Goal: Information Seeking & Learning: Find contact information

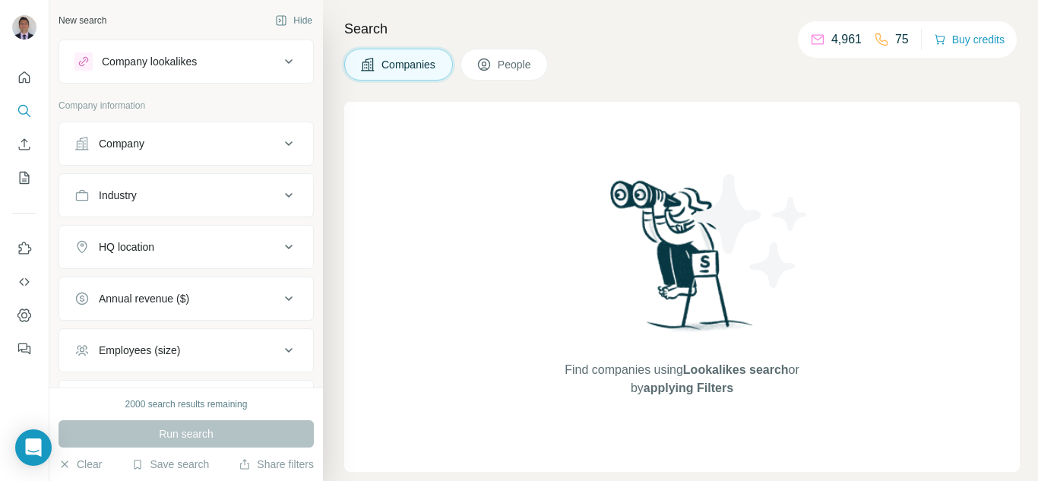
click at [501, 73] on button "People" at bounding box center [505, 65] width 88 height 32
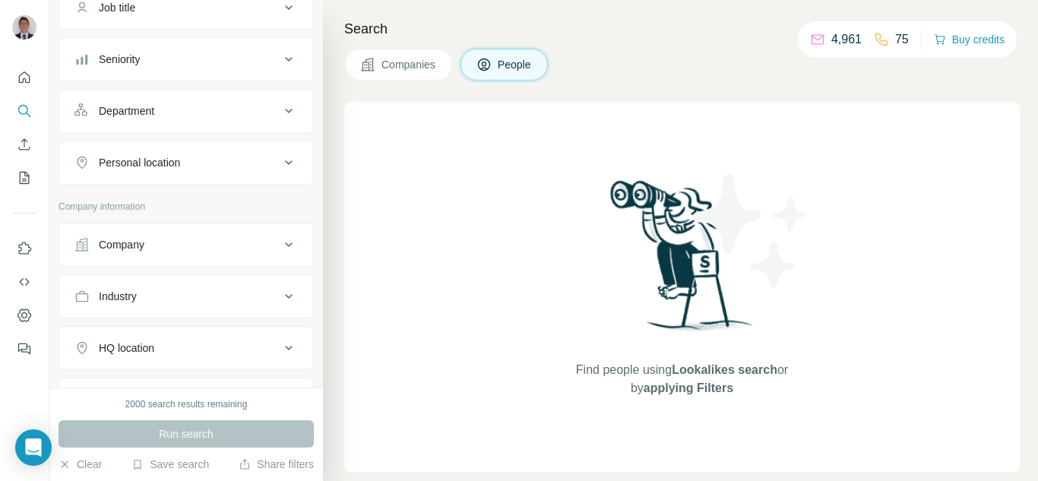
scroll to position [152, 0]
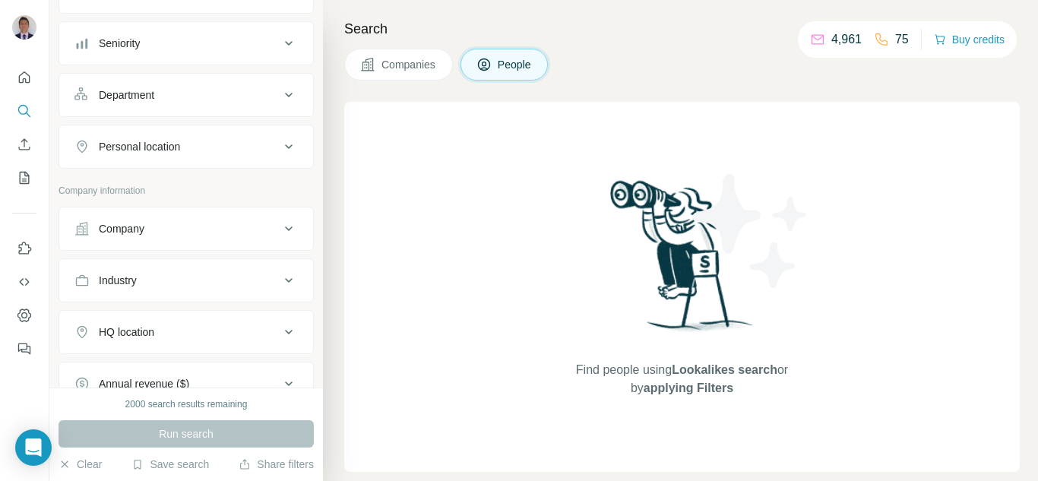
click at [156, 234] on div "Company" at bounding box center [177, 228] width 205 height 15
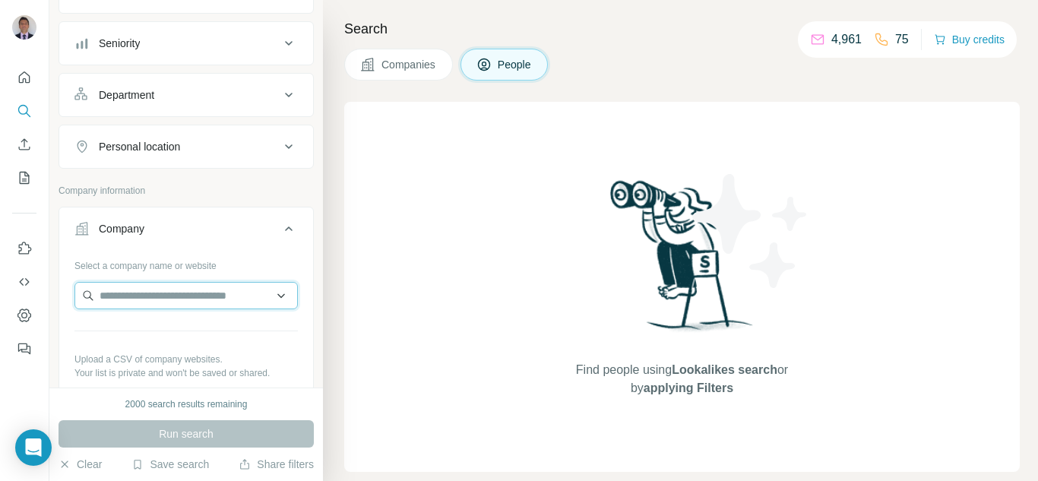
click at [153, 288] on input "text" at bounding box center [187, 295] width 224 height 27
paste input "**********"
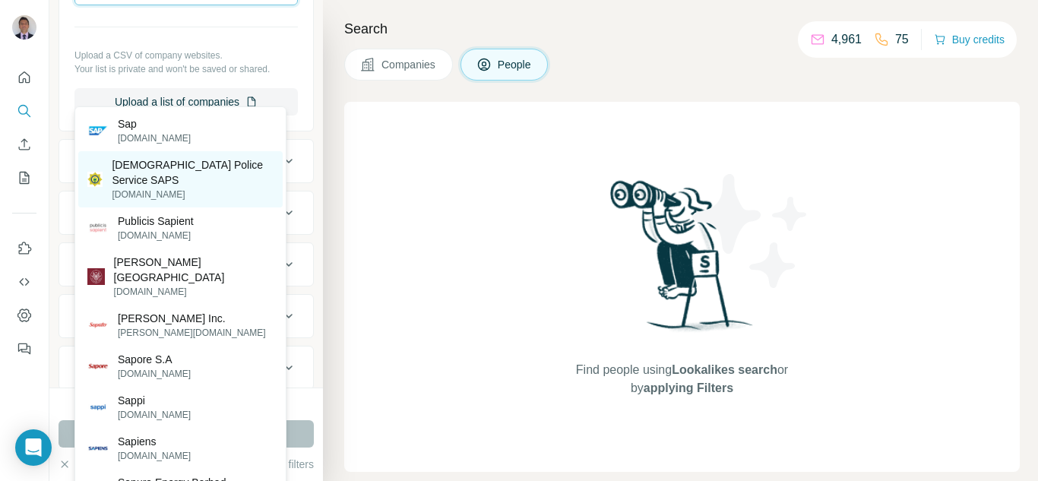
scroll to position [76, 0]
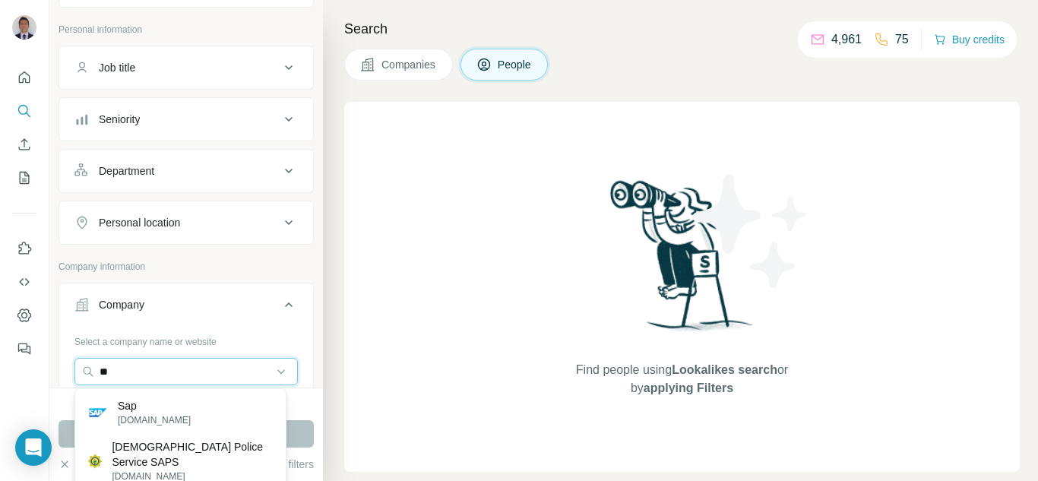
type input "*"
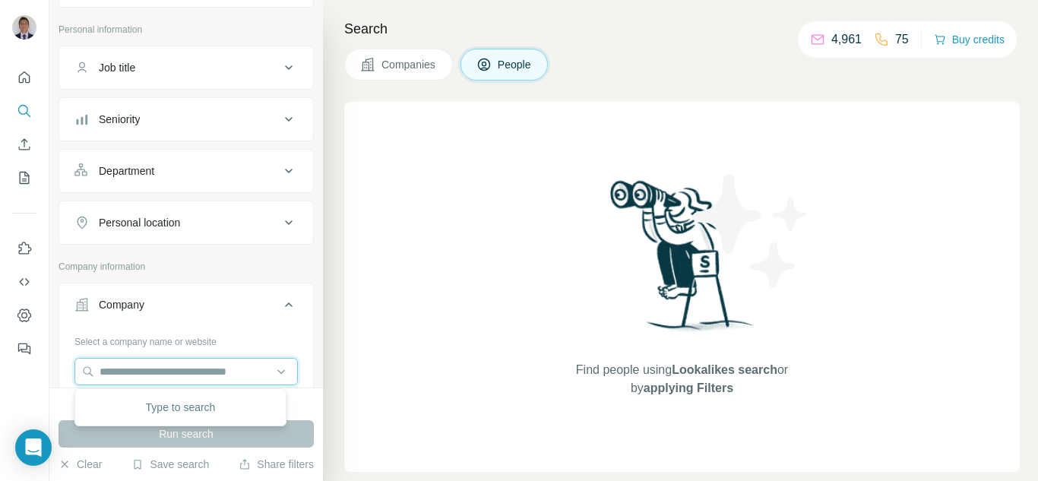
paste input "**********"
click at [125, 375] on input "**********" at bounding box center [187, 371] width 224 height 27
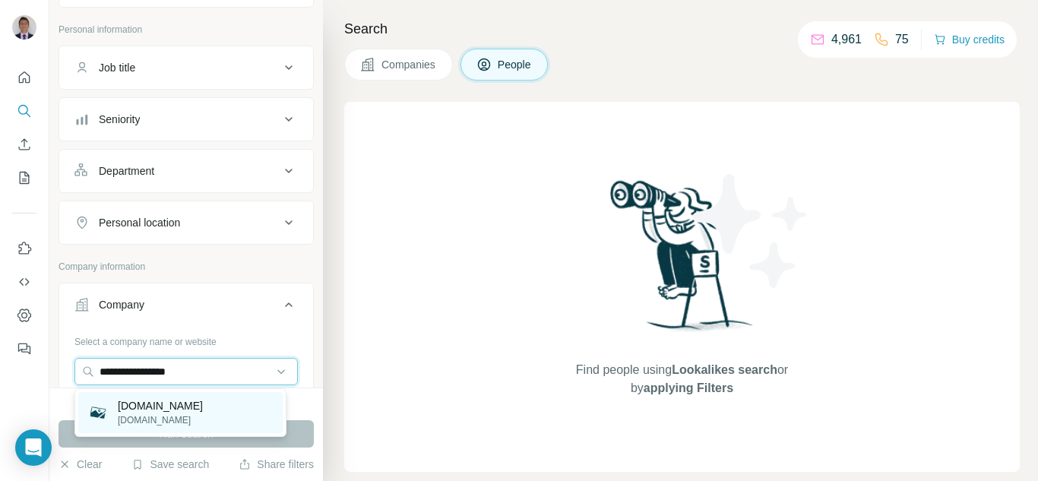
type input "**********"
click at [147, 407] on p "[DOMAIN_NAME]" at bounding box center [160, 405] width 85 height 15
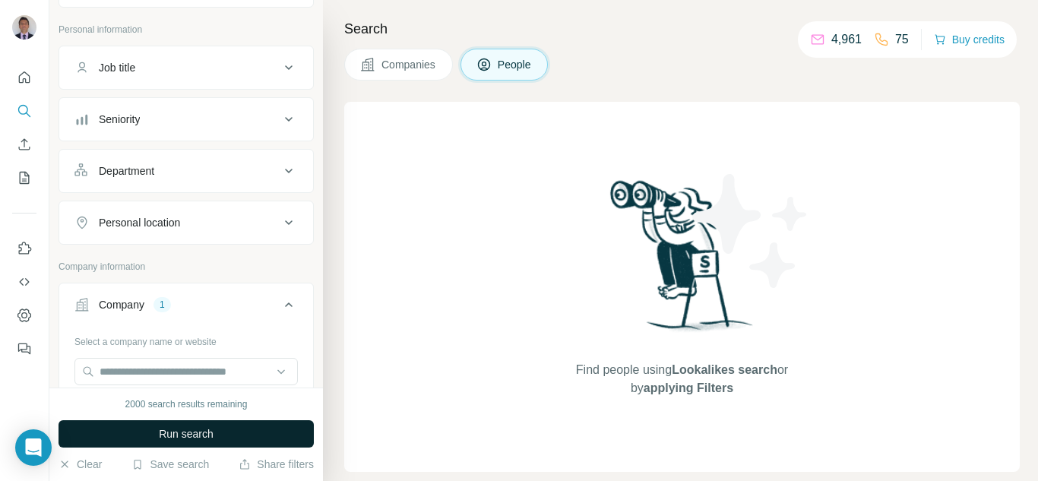
click at [155, 430] on button "Run search" at bounding box center [186, 433] width 255 height 27
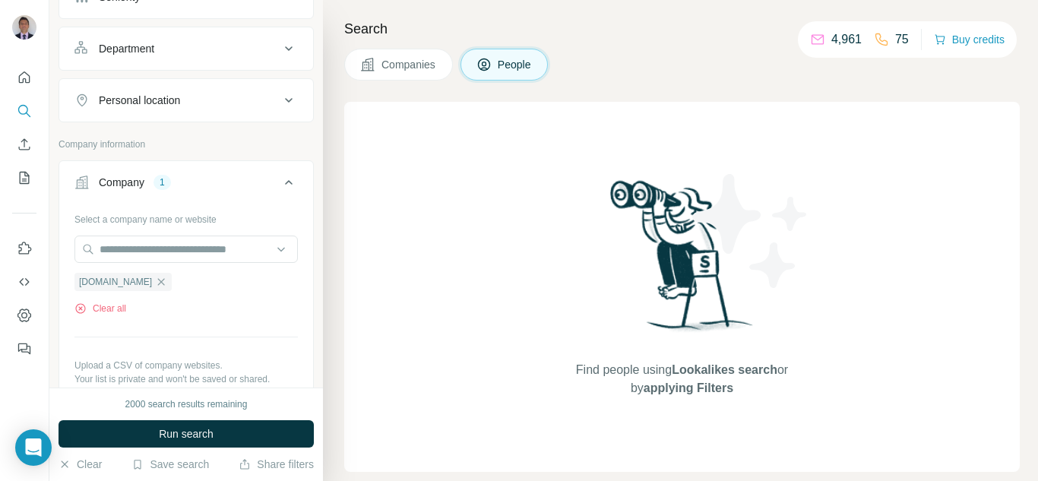
scroll to position [304, 0]
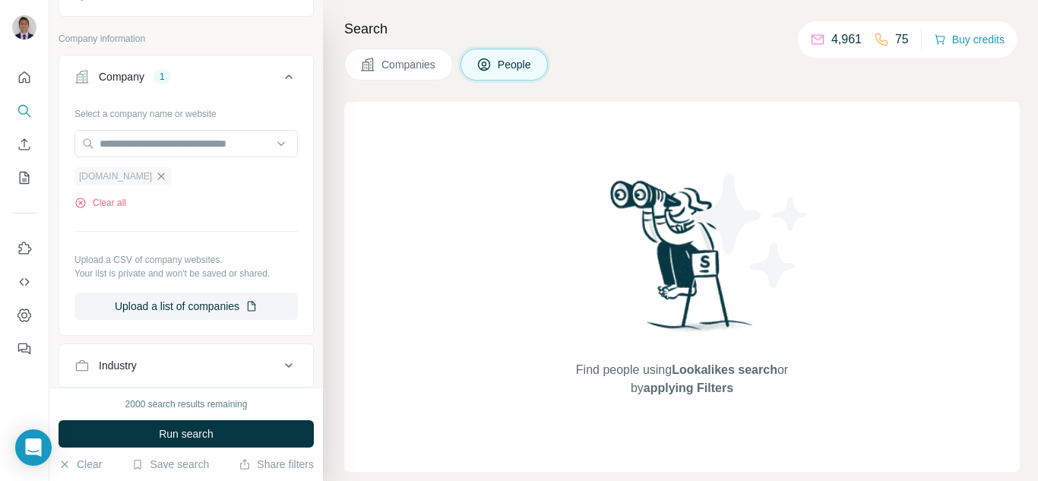
click at [167, 176] on icon "button" at bounding box center [161, 176] width 12 height 12
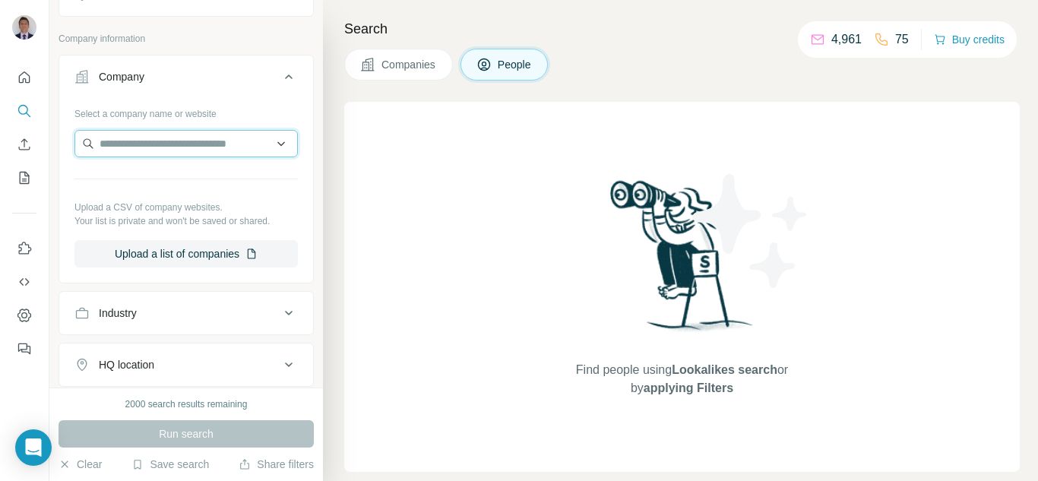
click at [163, 141] on input "text" at bounding box center [187, 143] width 224 height 27
click at [210, 141] on input "**********" at bounding box center [187, 143] width 224 height 27
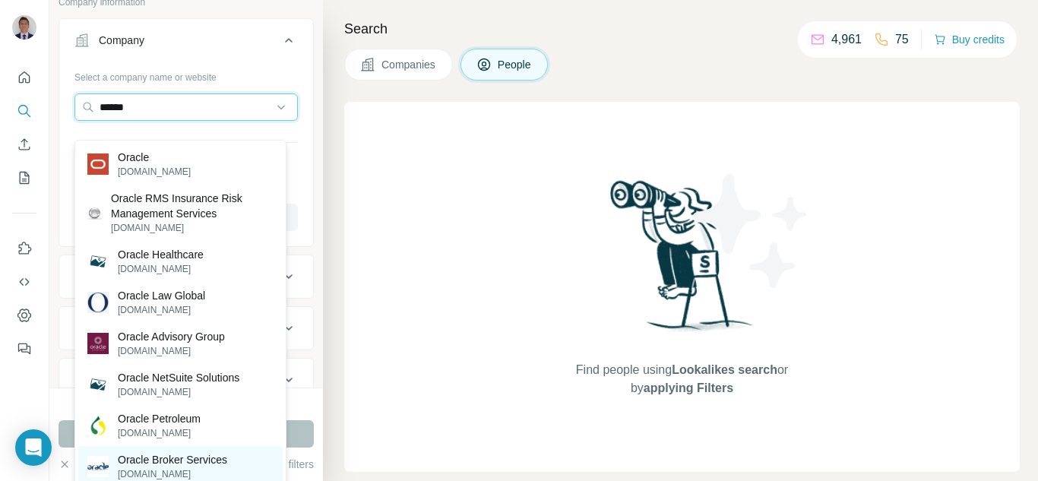
scroll to position [325, 0]
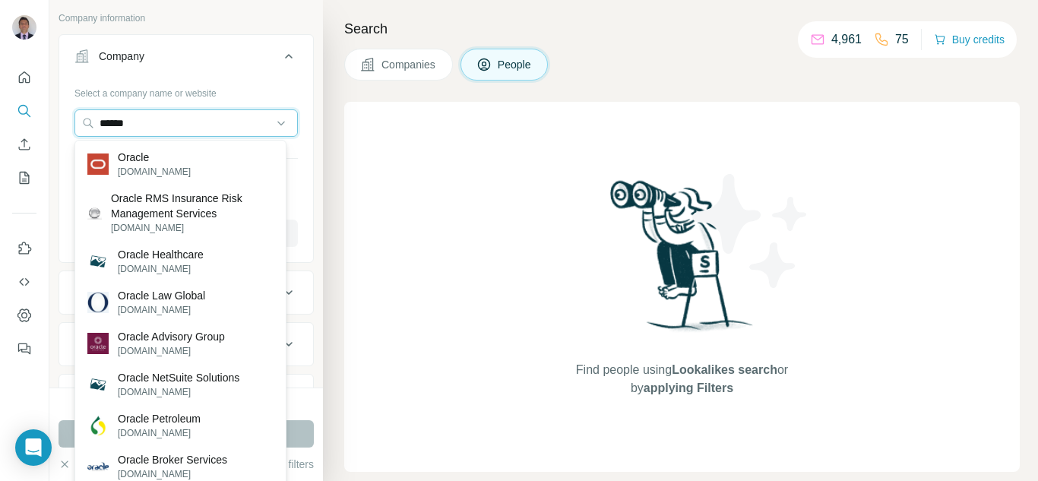
drag, startPoint x: 142, startPoint y: 122, endPoint x: 30, endPoint y: 119, distance: 111.8
click at [30, 119] on div "New search Hide Company lookalikes Personal information Job title Seniority Dep…" at bounding box center [519, 240] width 1038 height 481
paste input "**"
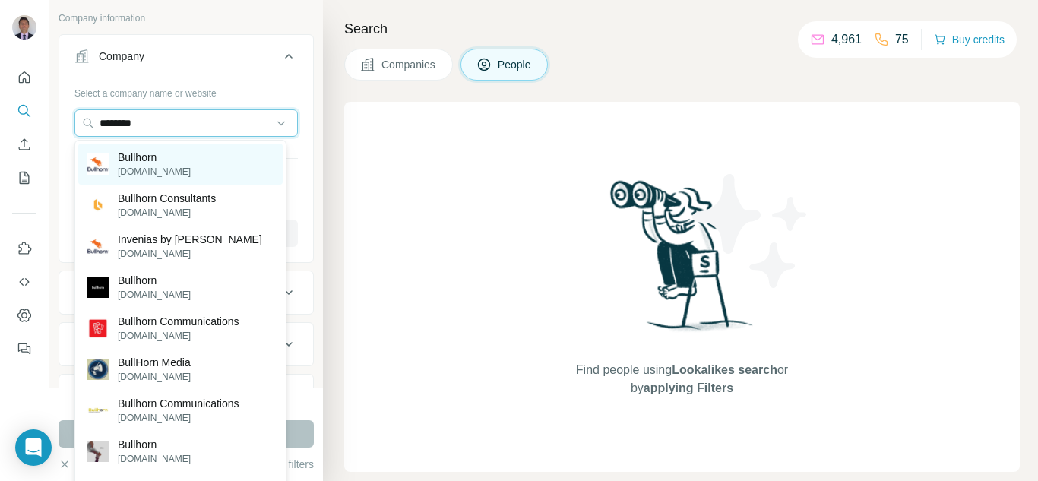
type input "********"
click at [124, 165] on p "[DOMAIN_NAME]" at bounding box center [154, 172] width 73 height 14
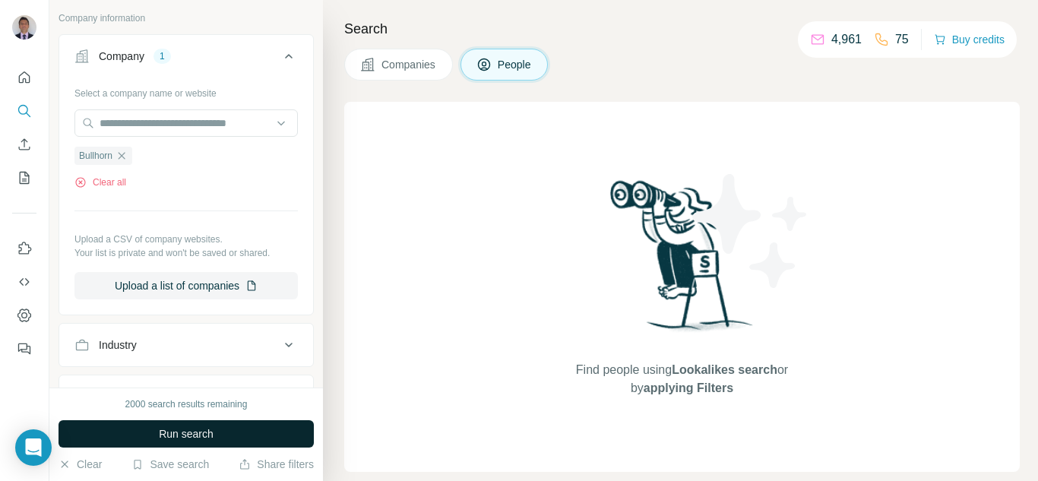
click at [143, 425] on button "Run search" at bounding box center [186, 433] width 255 height 27
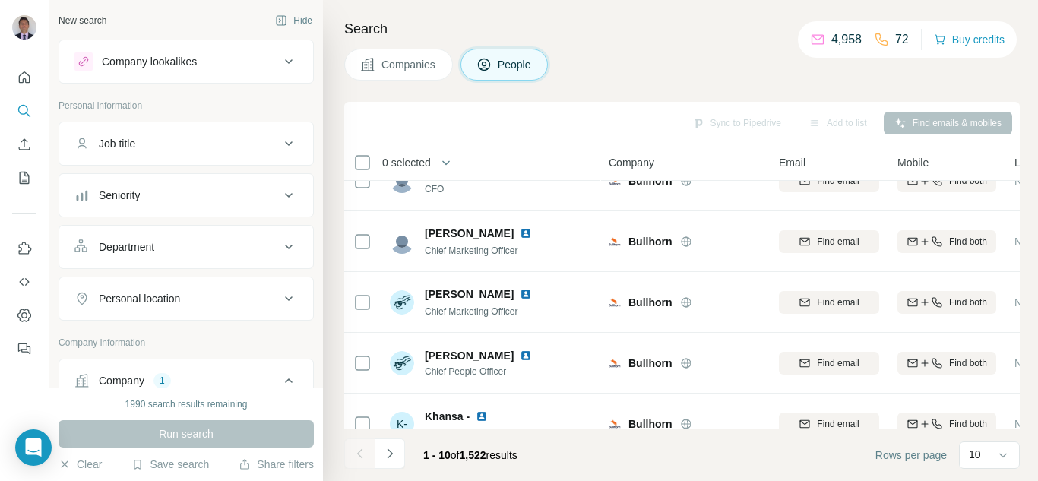
click at [129, 195] on div "Seniority" at bounding box center [119, 195] width 41 height 15
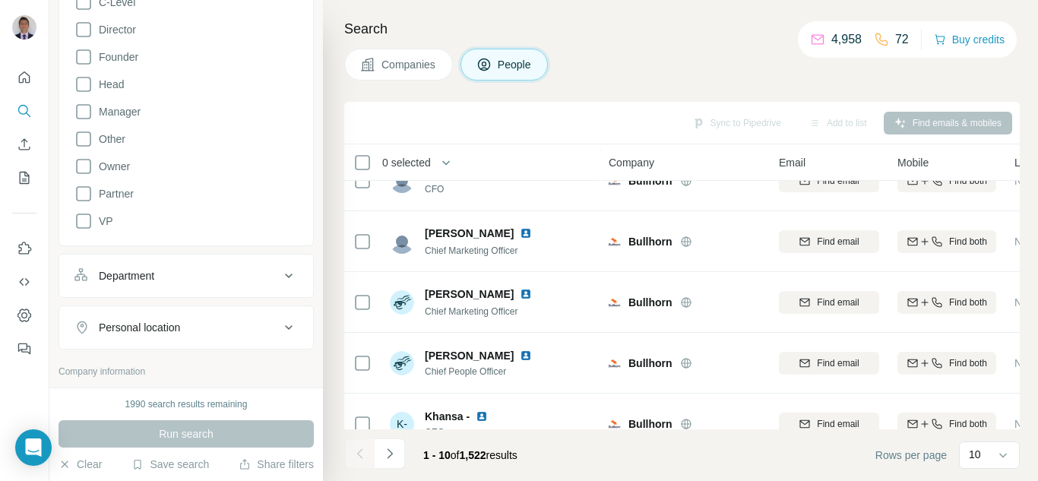
scroll to position [380, 0]
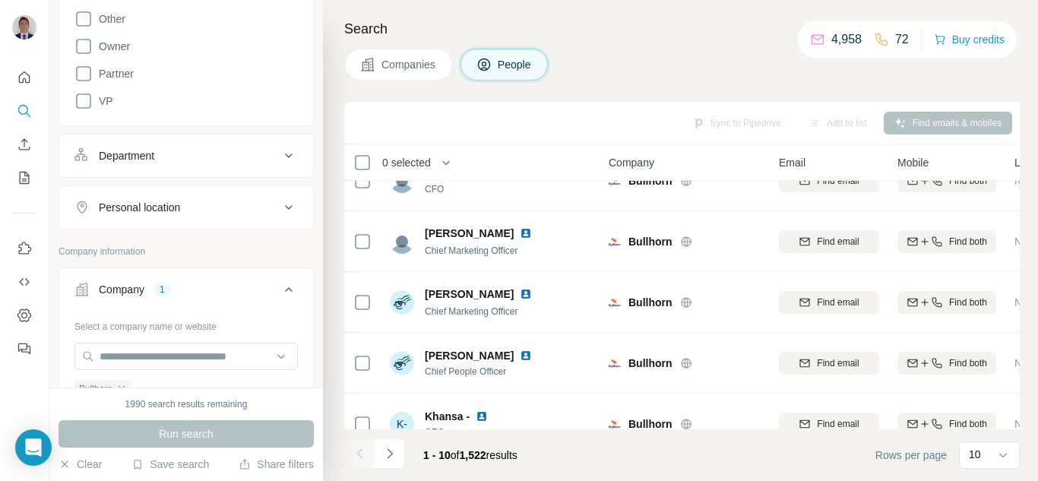
click at [83, 100] on icon at bounding box center [84, 101] width 18 height 18
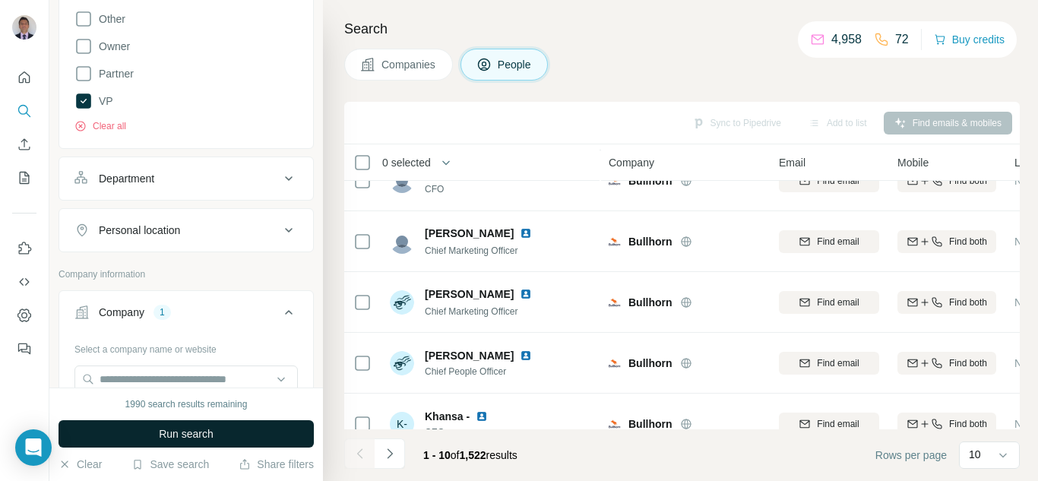
click at [175, 433] on span "Run search" at bounding box center [186, 433] width 55 height 15
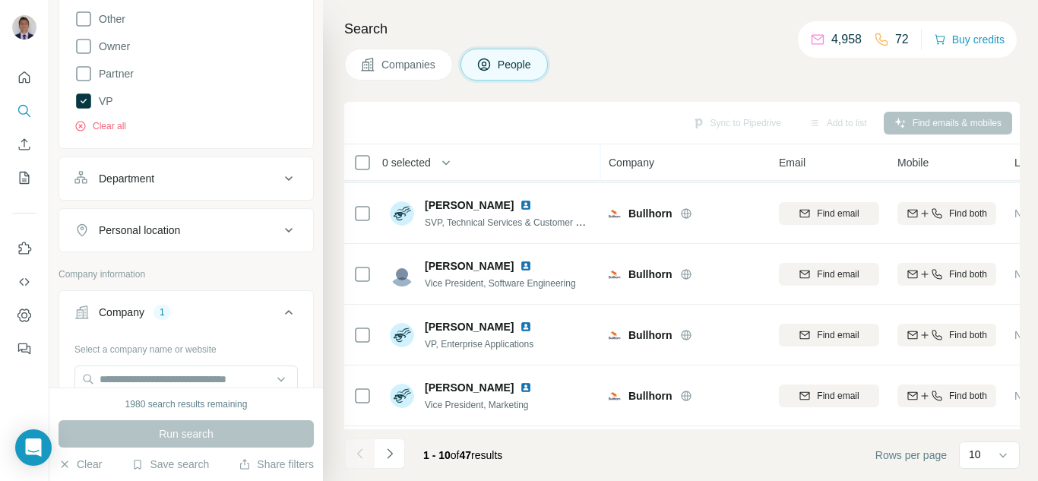
scroll to position [304, 0]
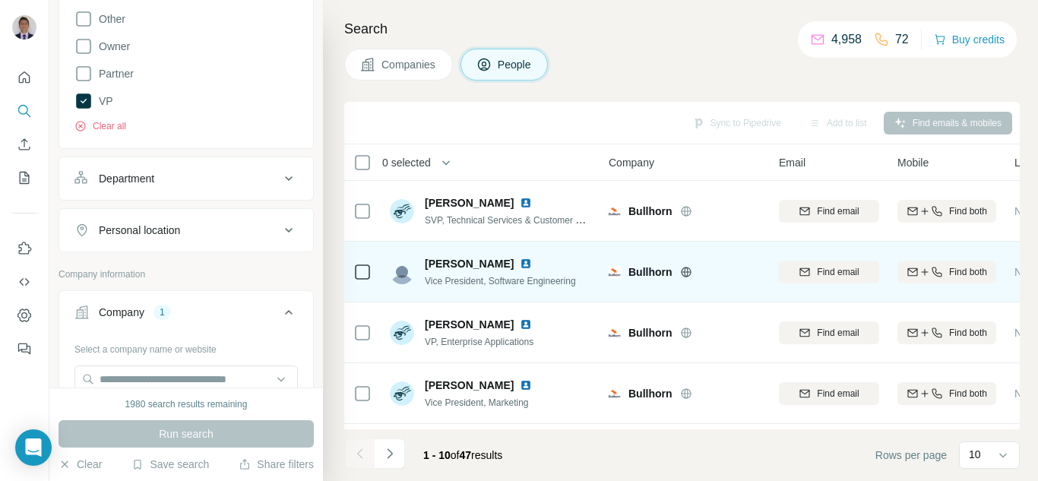
click at [520, 266] on img at bounding box center [526, 264] width 12 height 12
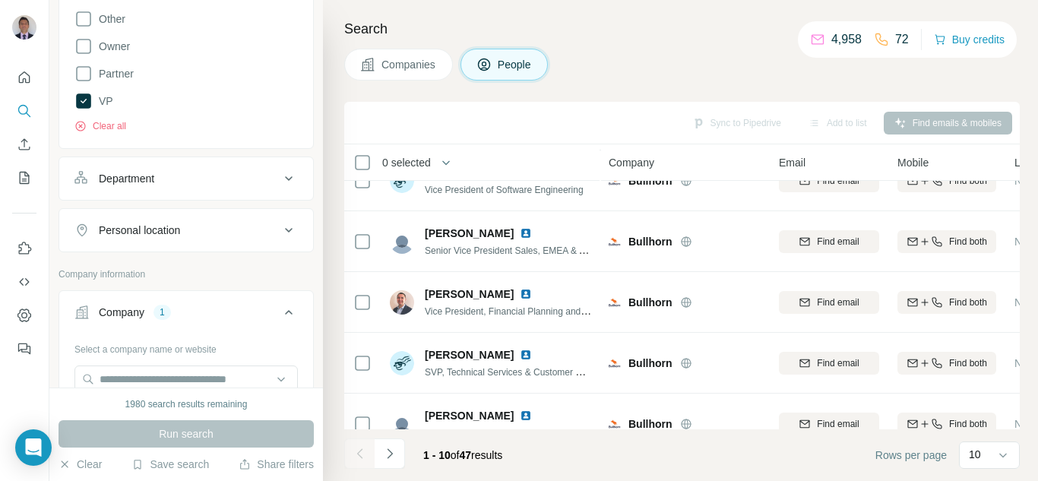
scroll to position [0, 0]
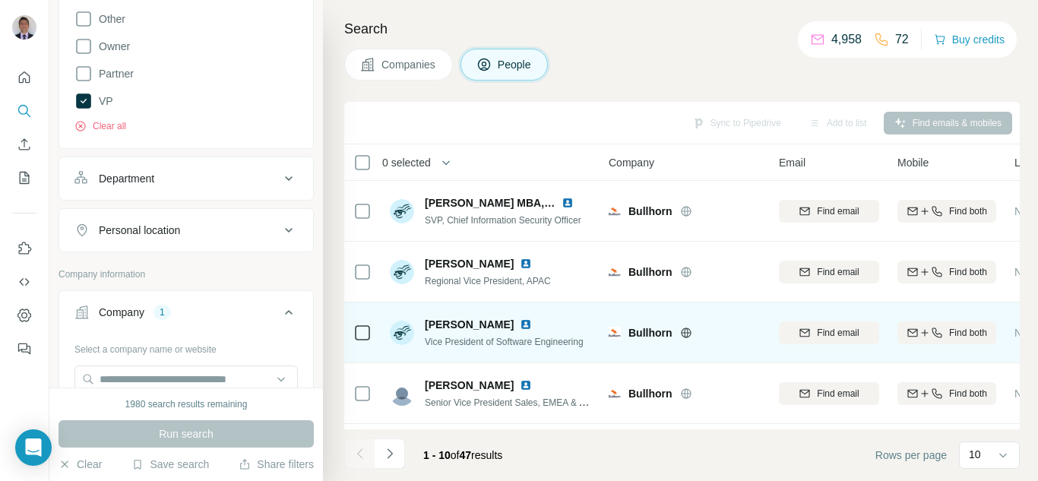
click at [520, 325] on img at bounding box center [526, 325] width 12 height 12
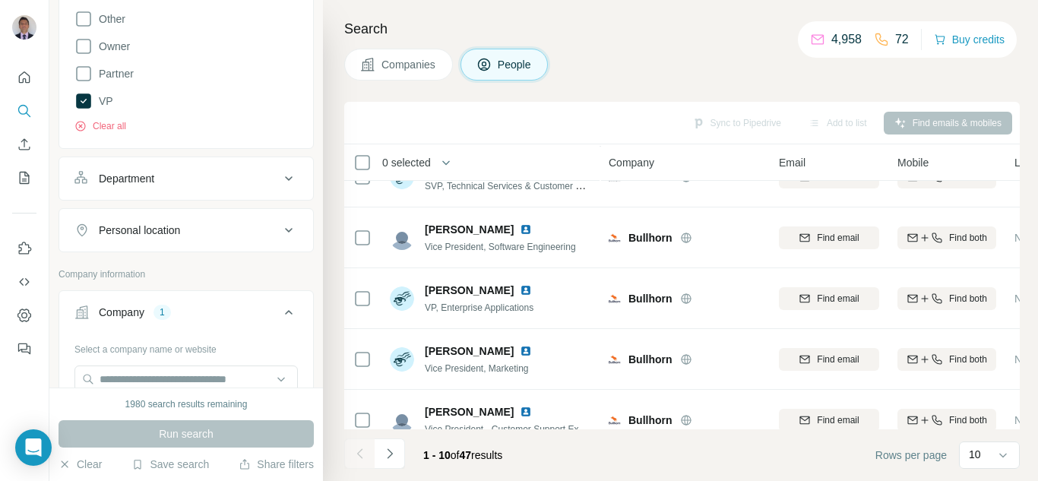
scroll to position [367, 0]
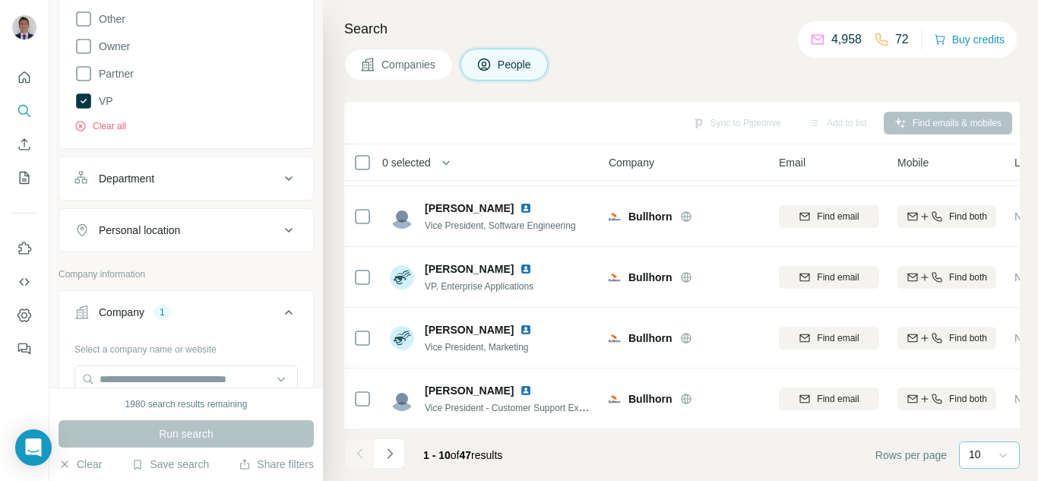
click at [1004, 458] on icon at bounding box center [1004, 456] width 8 height 5
click at [964, 338] on div "60" at bounding box center [989, 338] width 53 height 27
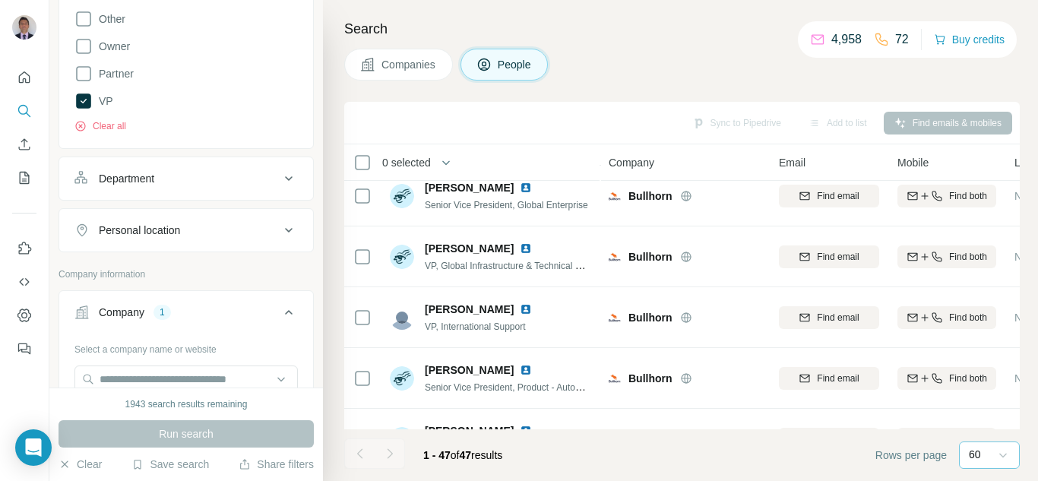
scroll to position [1064, 0]
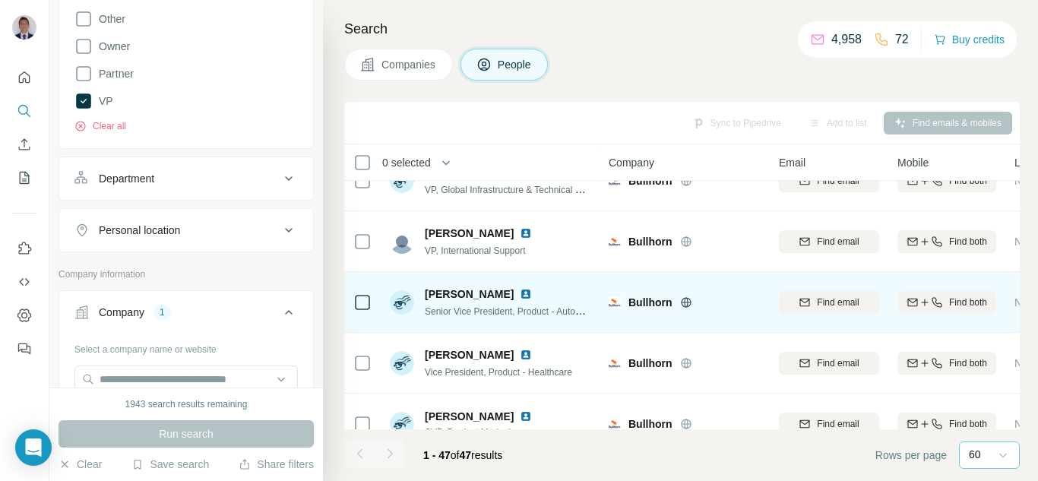
click at [520, 293] on img at bounding box center [526, 294] width 12 height 12
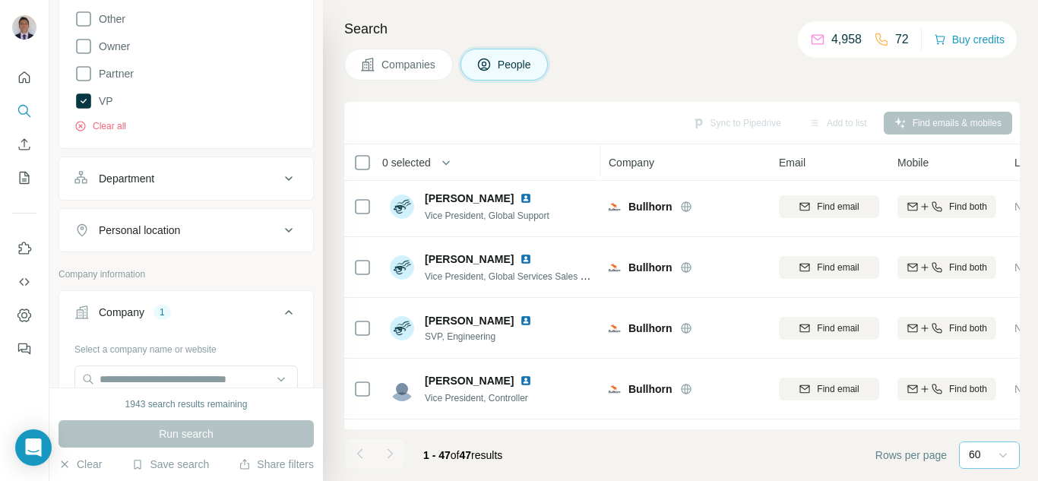
scroll to position [1901, 0]
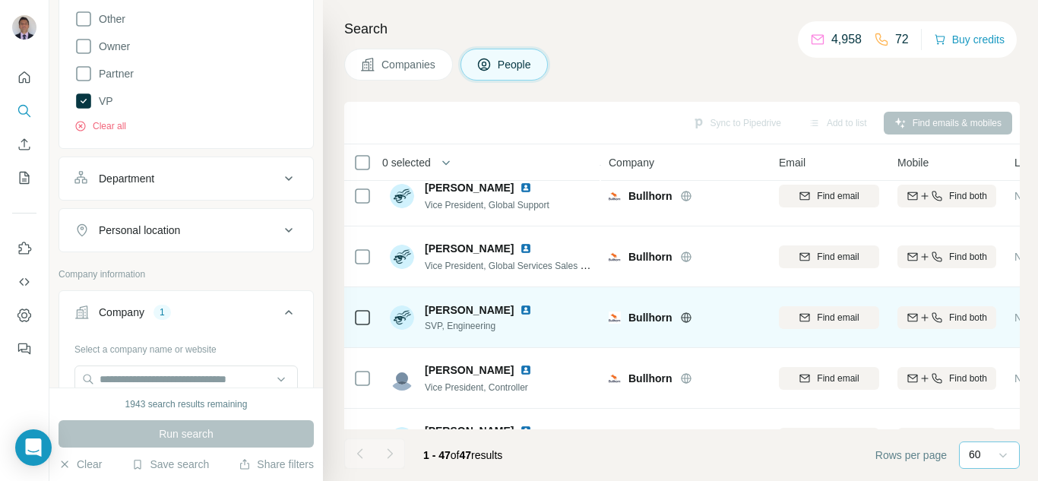
click at [520, 311] on img at bounding box center [526, 310] width 12 height 12
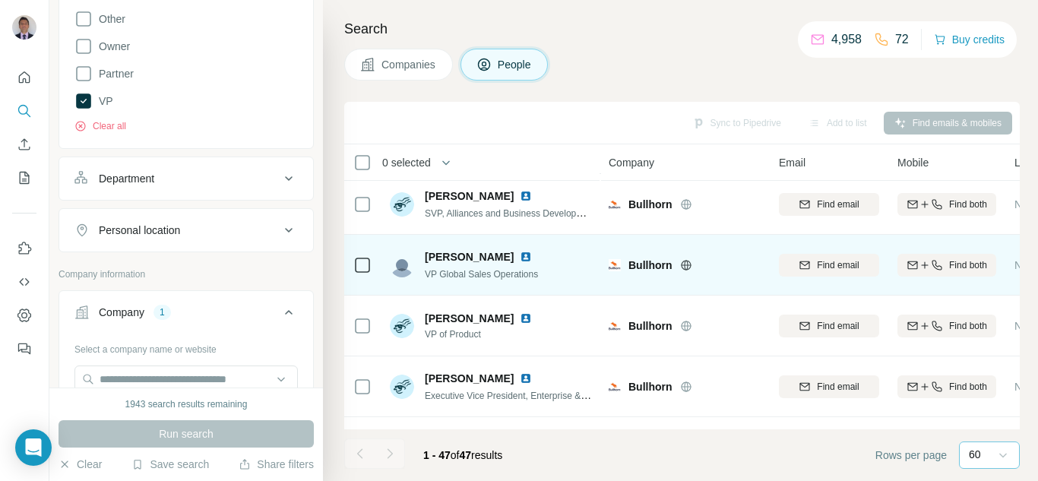
scroll to position [2205, 0]
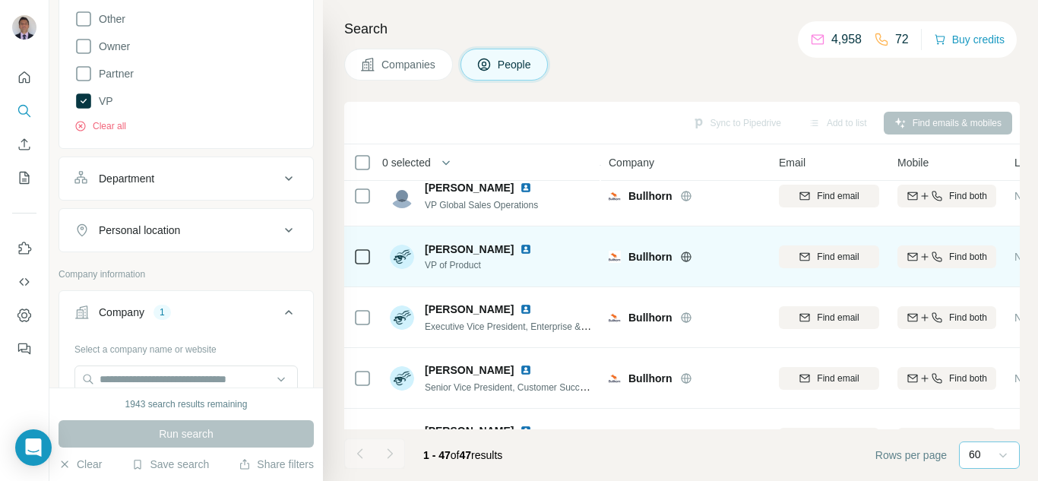
click at [520, 248] on img at bounding box center [526, 249] width 12 height 12
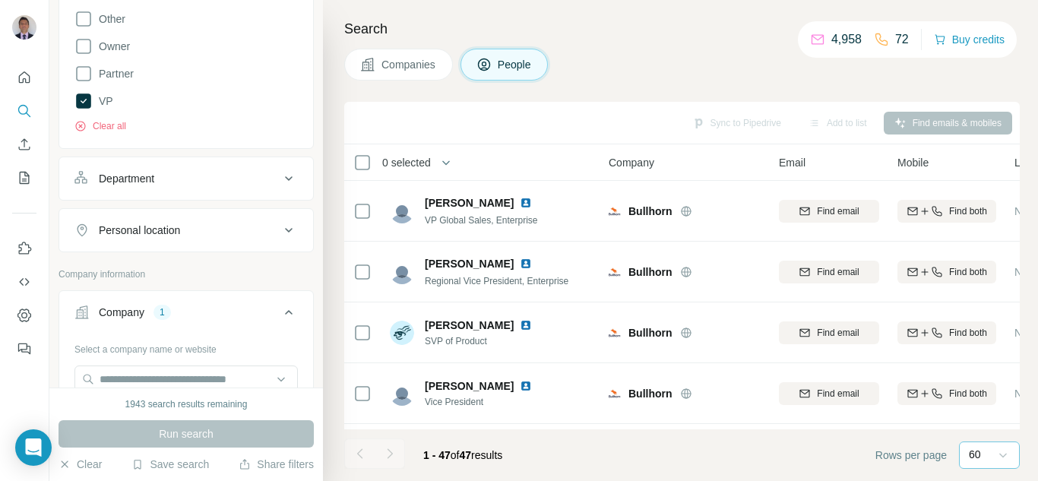
scroll to position [2509, 0]
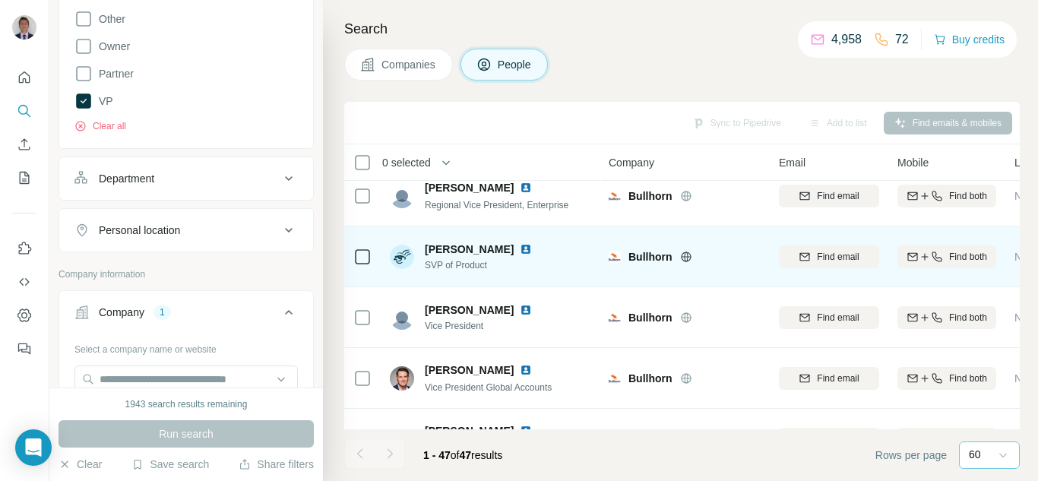
click at [520, 245] on img at bounding box center [526, 249] width 12 height 12
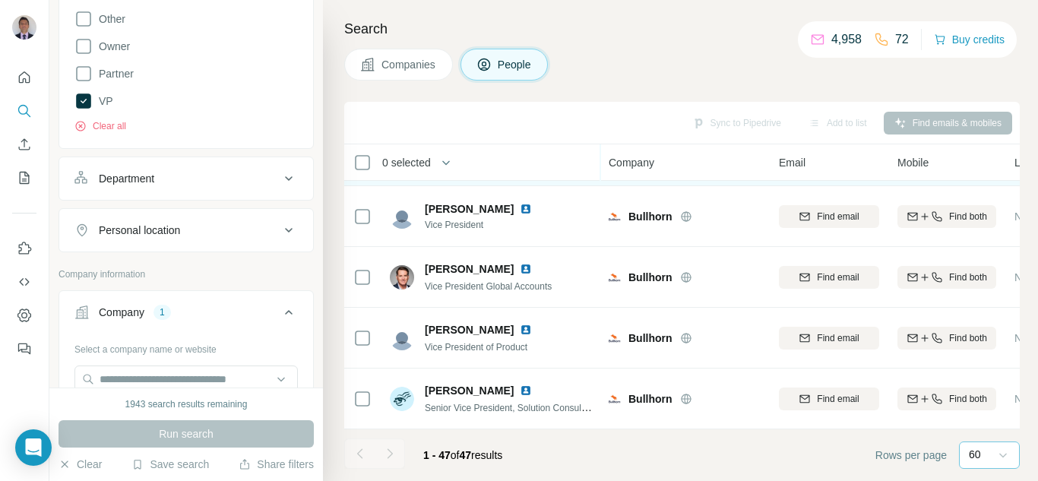
scroll to position [2618, 0]
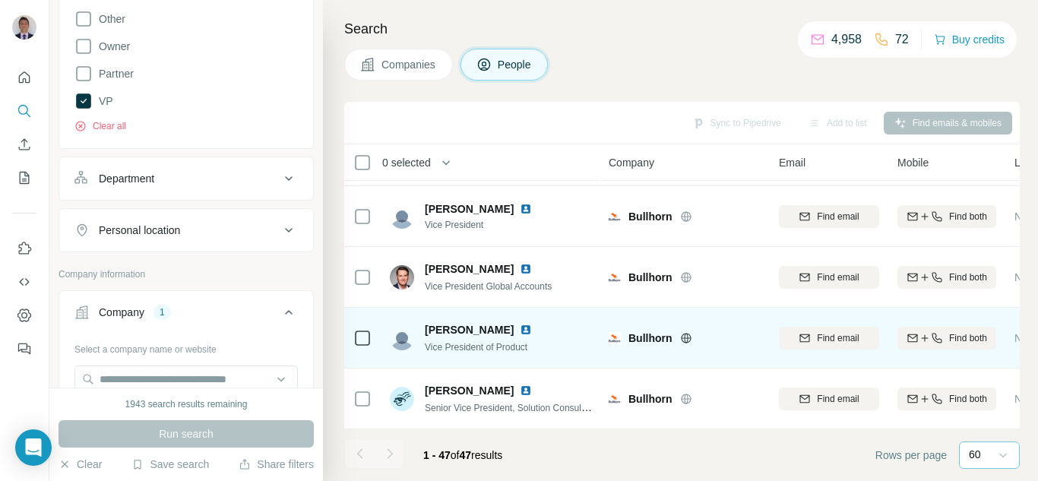
click at [520, 324] on img at bounding box center [526, 330] width 12 height 12
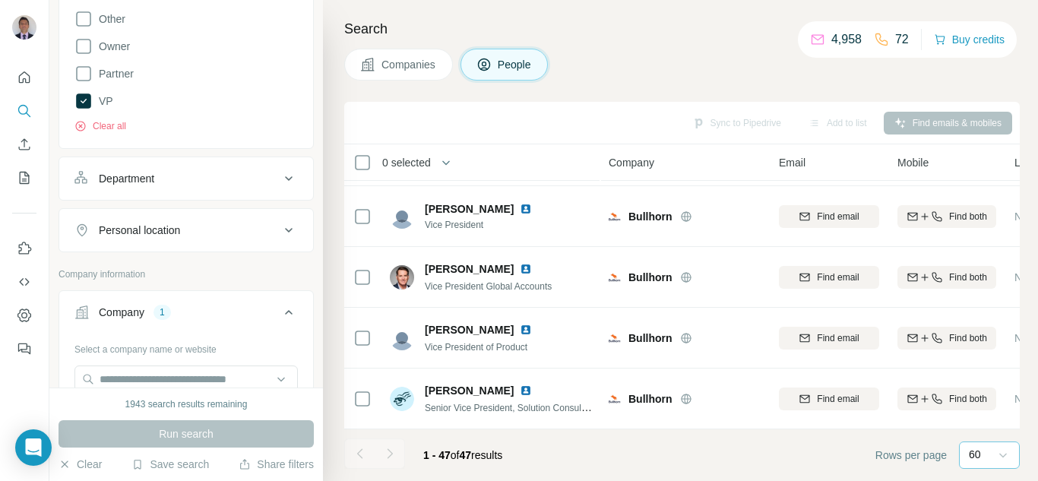
click at [392, 455] on div at bounding box center [390, 454] width 30 height 30
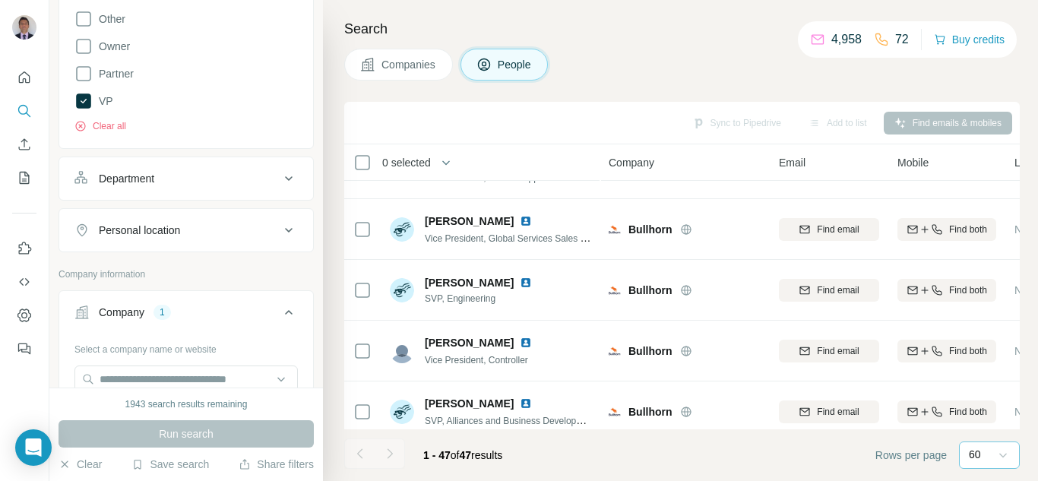
scroll to position [1933, 0]
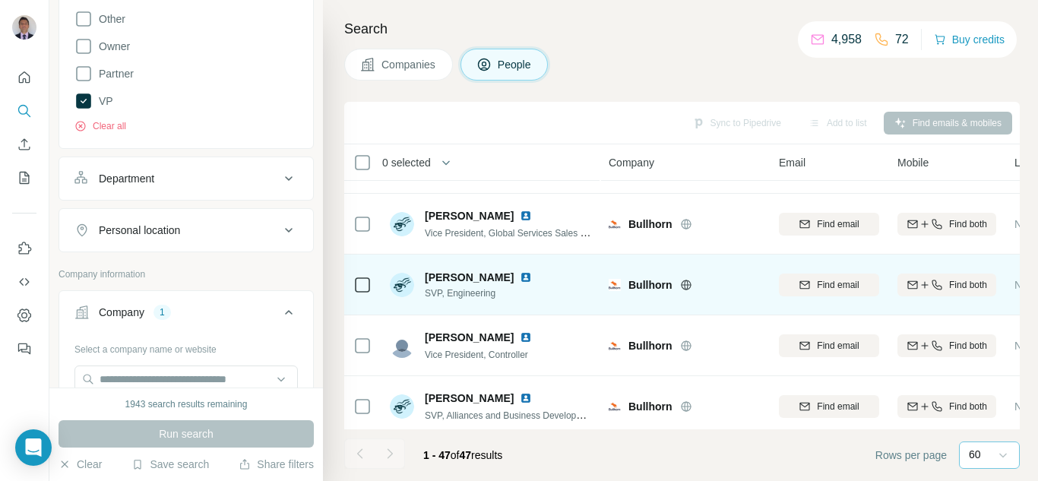
click at [520, 276] on img at bounding box center [526, 277] width 12 height 12
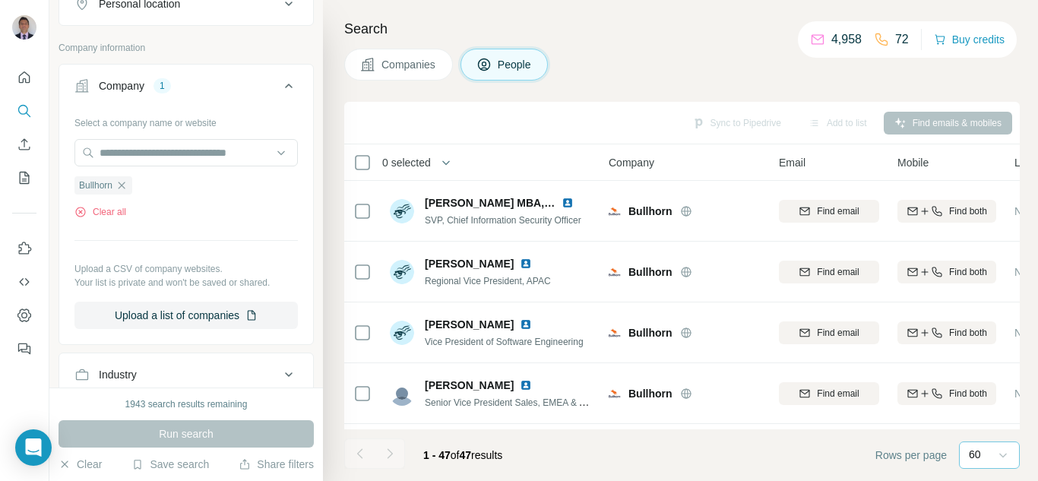
scroll to position [608, 0]
click at [125, 184] on icon "button" at bounding box center [122, 184] width 12 height 12
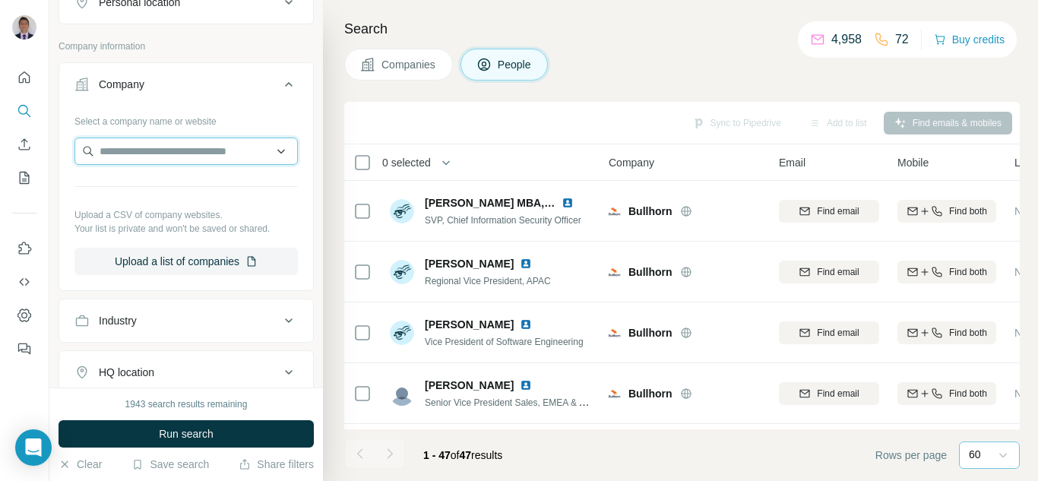
click at [142, 155] on input "text" at bounding box center [187, 151] width 224 height 27
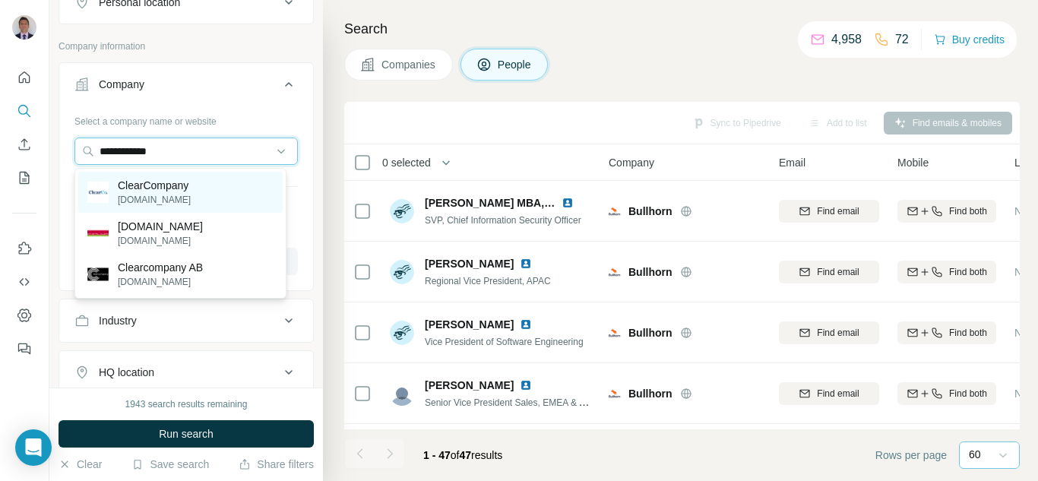
type input "**********"
click at [160, 201] on p "[DOMAIN_NAME]" at bounding box center [154, 200] width 73 height 14
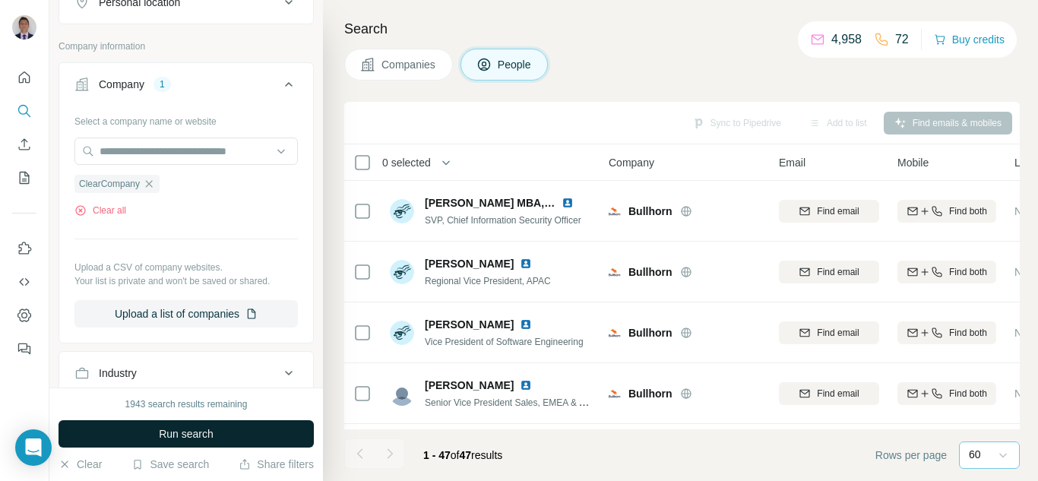
click at [140, 423] on button "Run search" at bounding box center [186, 433] width 255 height 27
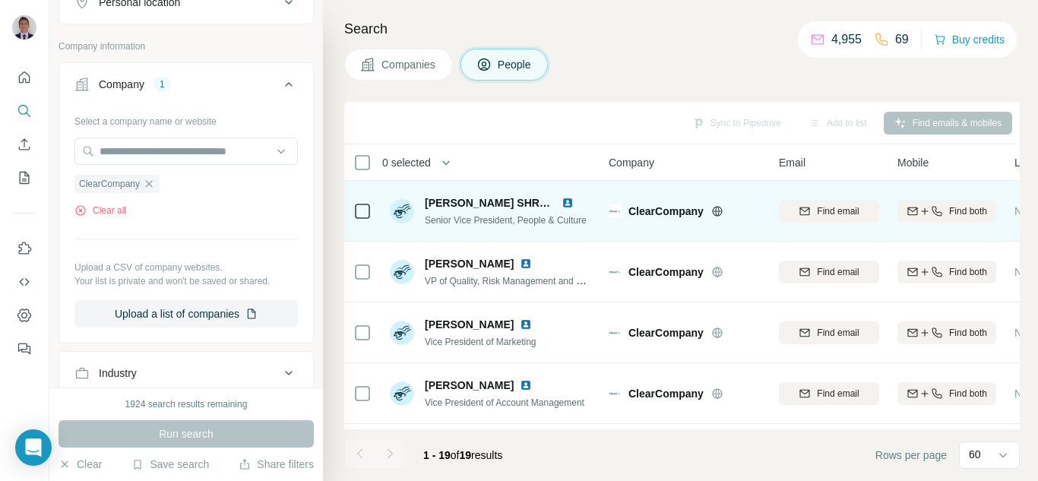
click at [717, 211] on icon at bounding box center [717, 211] width 4 height 10
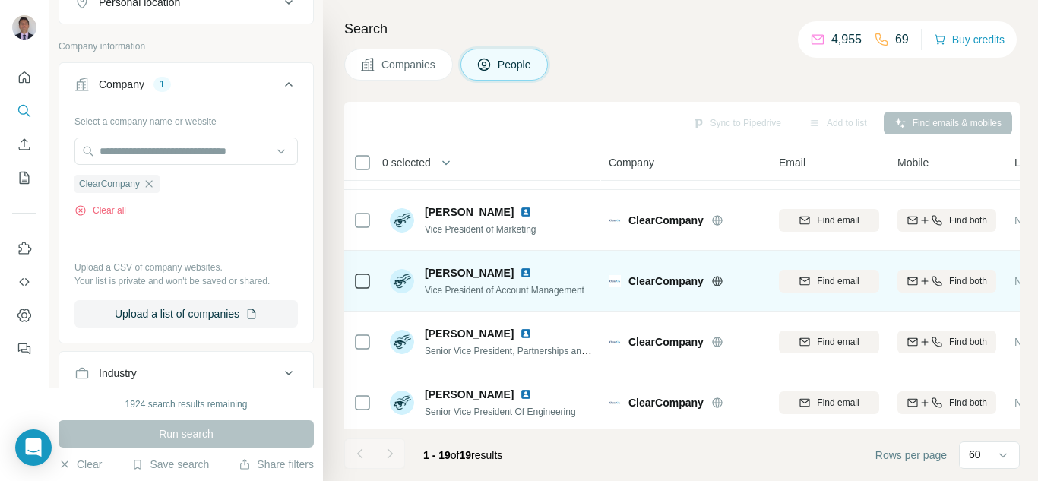
scroll to position [152, 0]
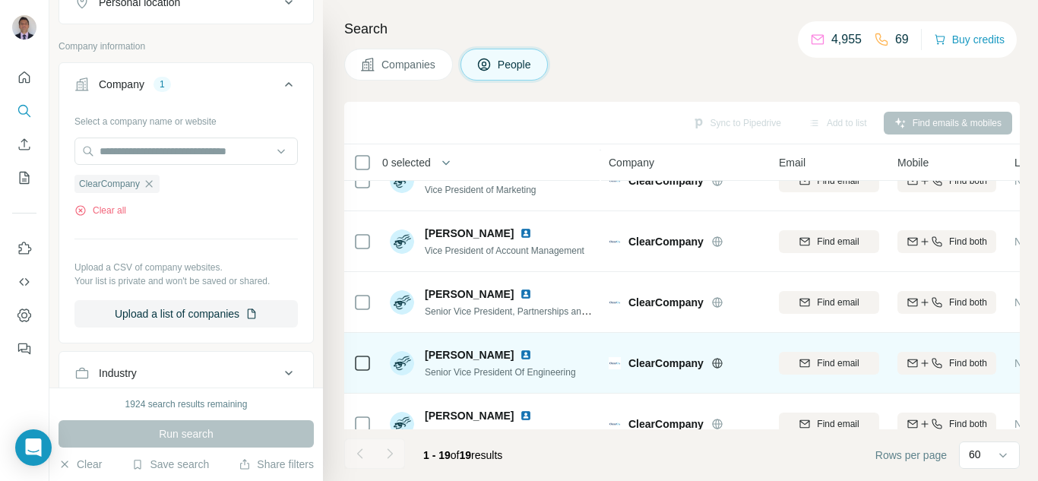
click at [520, 353] on img at bounding box center [526, 355] width 12 height 12
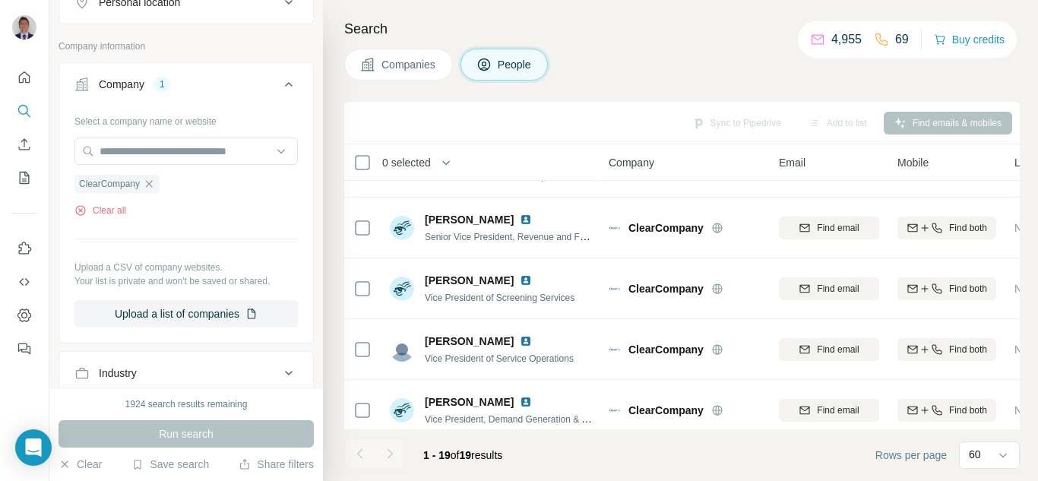
scroll to position [608, 0]
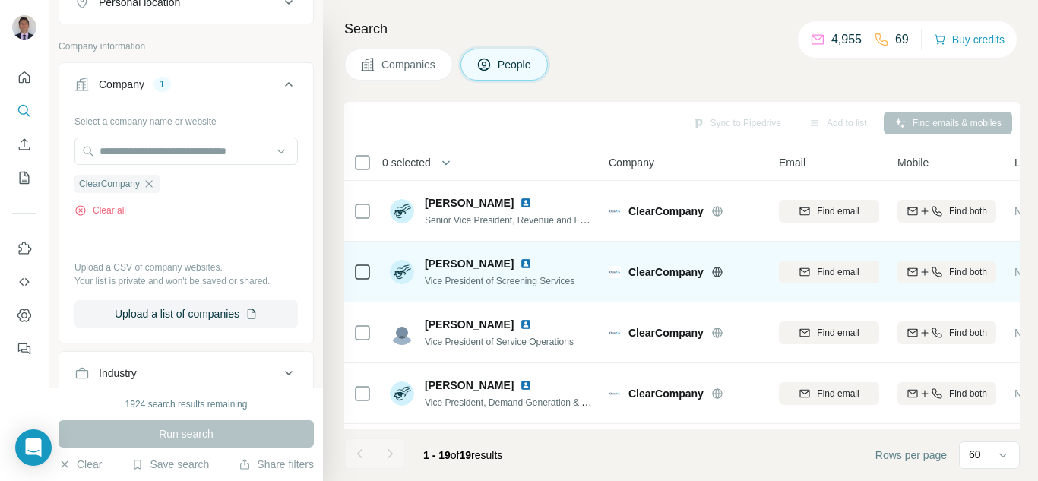
click at [520, 266] on img at bounding box center [526, 264] width 12 height 12
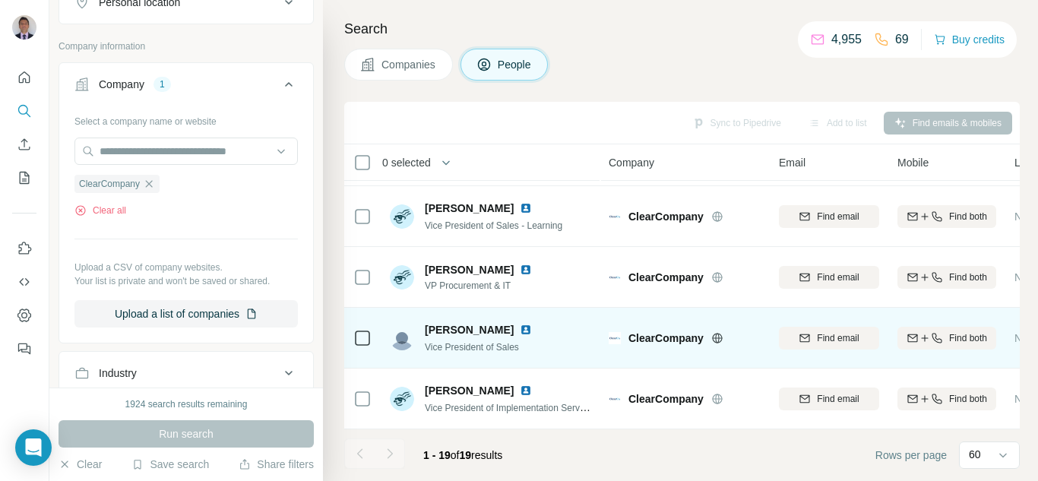
scroll to position [915, 0]
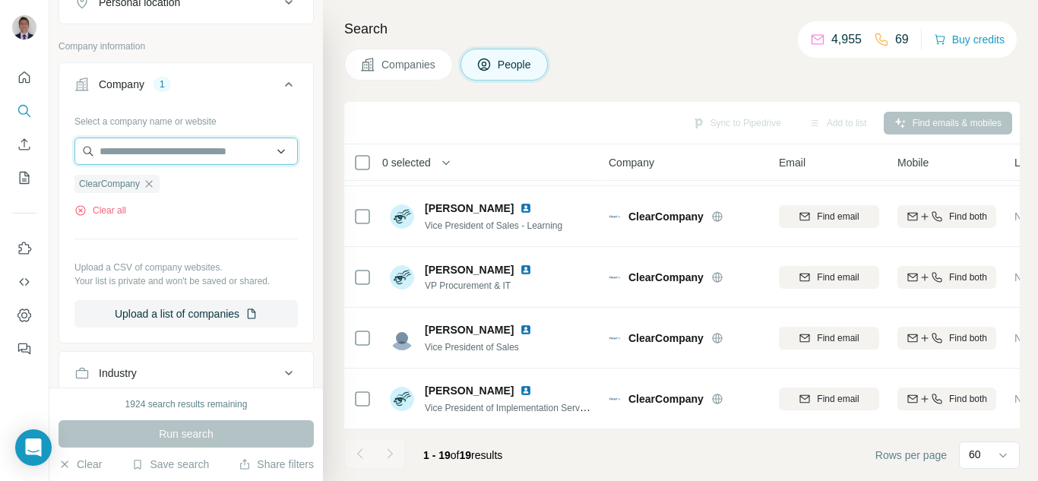
click at [188, 157] on input "text" at bounding box center [187, 151] width 224 height 27
paste input "********"
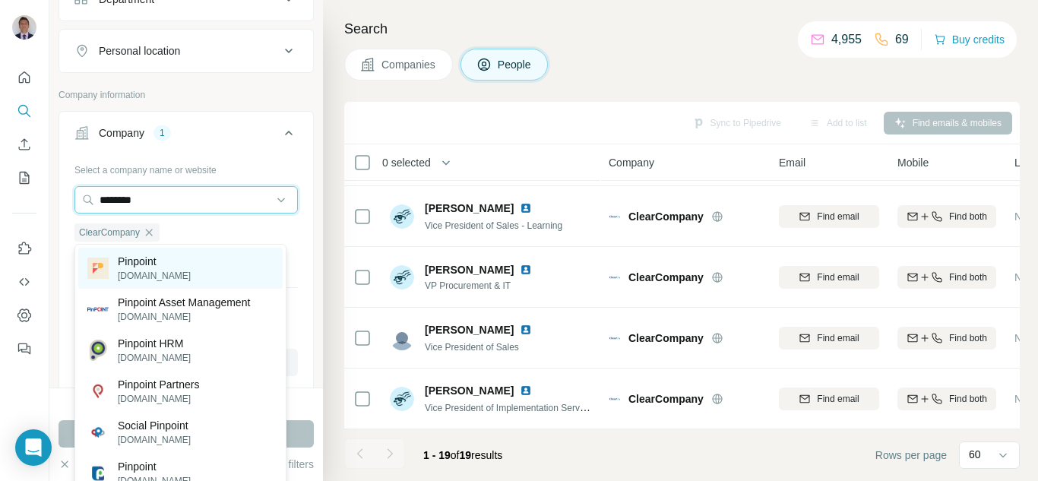
scroll to position [532, 0]
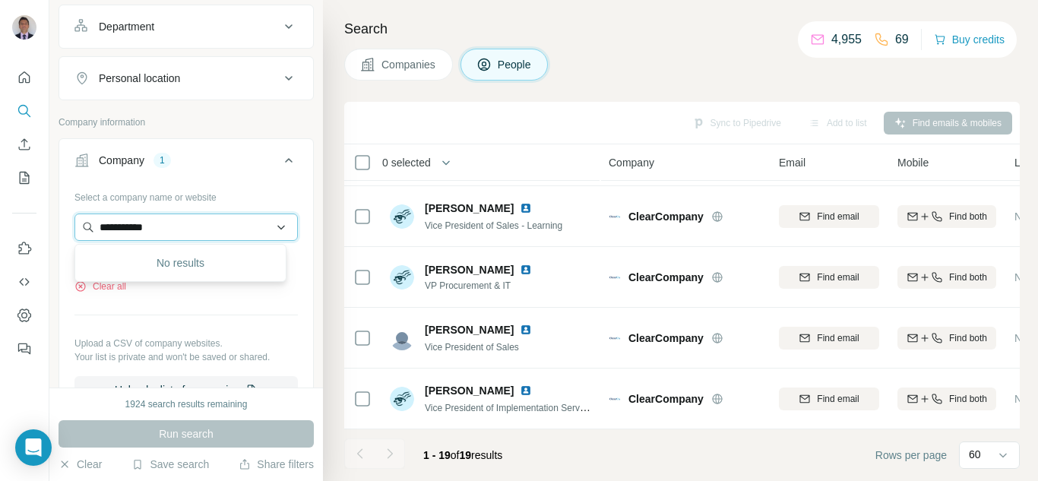
click at [141, 231] on input "**********" at bounding box center [187, 227] width 224 height 27
click at [218, 231] on input "**********" at bounding box center [187, 227] width 224 height 27
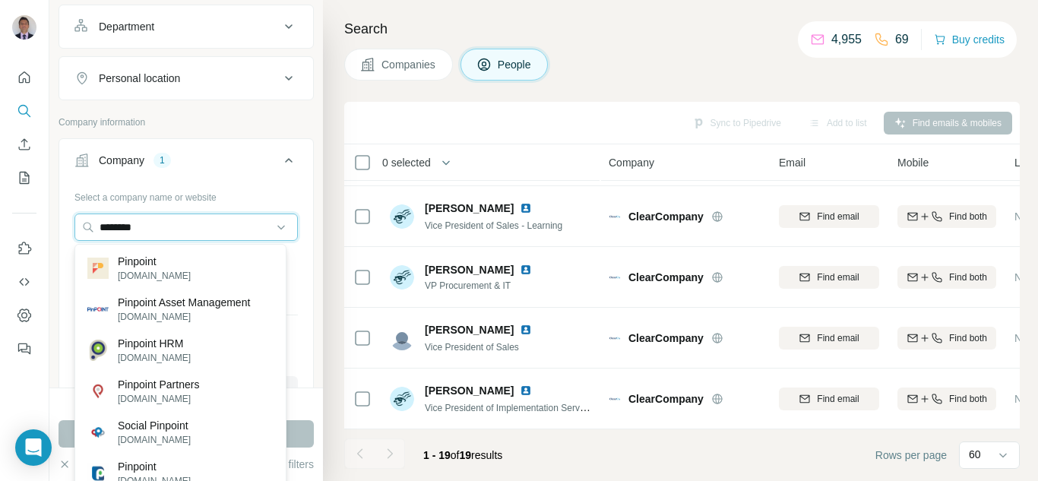
drag, startPoint x: 151, startPoint y: 233, endPoint x: 25, endPoint y: 221, distance: 126.0
click at [25, 221] on div "New search Hide Company lookalikes Personal information Job title Seniority 1 B…" at bounding box center [519, 240] width 1038 height 481
paste input "**********"
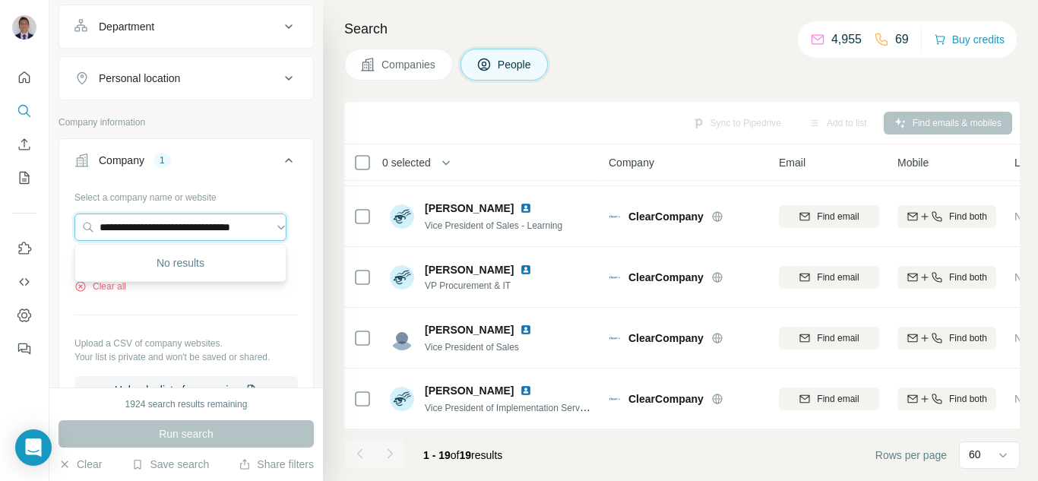
type input "**********"
